Goal: Transaction & Acquisition: Purchase product/service

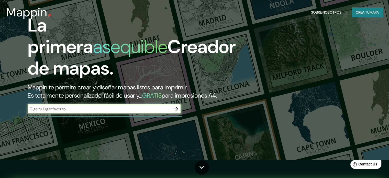
click at [161, 112] on input "text" at bounding box center [99, 109] width 143 height 6
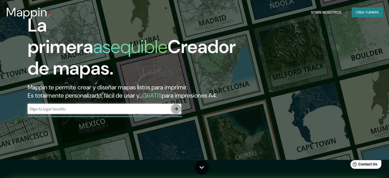
click at [178, 112] on icon "button" at bounding box center [176, 109] width 6 height 6
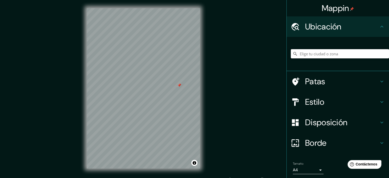
click at [327, 57] on input "Elige tu ciudad o zona" at bounding box center [340, 53] width 98 height 9
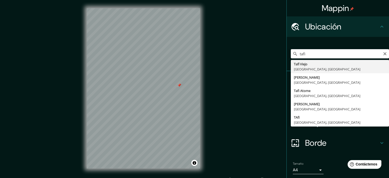
type input "[GEOGRAPHIC_DATA], [GEOGRAPHIC_DATA], [GEOGRAPHIC_DATA]"
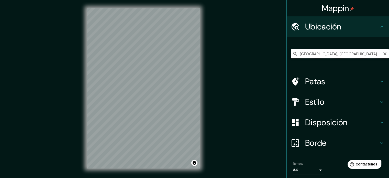
click at [305, 53] on input "[GEOGRAPHIC_DATA], [GEOGRAPHIC_DATA], [GEOGRAPHIC_DATA]" at bounding box center [340, 53] width 98 height 9
click at [317, 52] on input "[GEOGRAPHIC_DATA], [GEOGRAPHIC_DATA], [GEOGRAPHIC_DATA]" at bounding box center [340, 53] width 98 height 9
click at [347, 44] on div "Tafí Viejo, Provincia de Tucumán, Argentina Tafí Viejo Provincia de Tucumán, Ar…" at bounding box center [340, 54] width 98 height 26
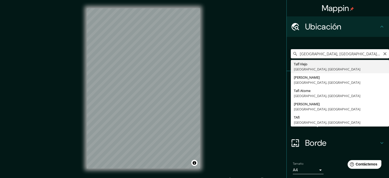
click at [359, 50] on input "[GEOGRAPHIC_DATA], [GEOGRAPHIC_DATA], [GEOGRAPHIC_DATA]" at bounding box center [340, 53] width 98 height 9
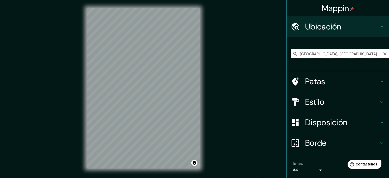
click at [375, 55] on input "[GEOGRAPHIC_DATA], [GEOGRAPHIC_DATA], [GEOGRAPHIC_DATA]" at bounding box center [340, 53] width 98 height 9
click at [293, 52] on icon at bounding box center [295, 53] width 5 height 5
click at [310, 55] on input "Elige tu ciudad o zona" at bounding box center [340, 53] width 98 height 9
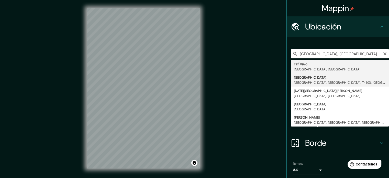
type input "[GEOGRAPHIC_DATA], [GEOGRAPHIC_DATA], [GEOGRAPHIC_DATA], [GEOGRAPHIC_DATA]"
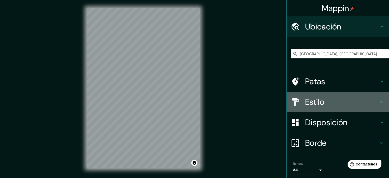
click at [337, 98] on h4 "Estilo" at bounding box center [342, 102] width 74 height 10
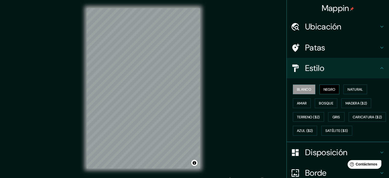
click at [324, 89] on font "Negro" at bounding box center [330, 89] width 12 height 5
